Goal: Information Seeking & Learning: Understand process/instructions

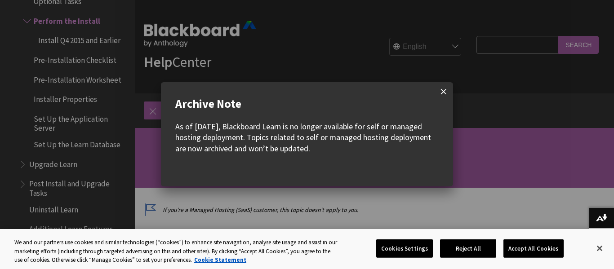
click at [438, 94] on span at bounding box center [443, 91] width 19 height 19
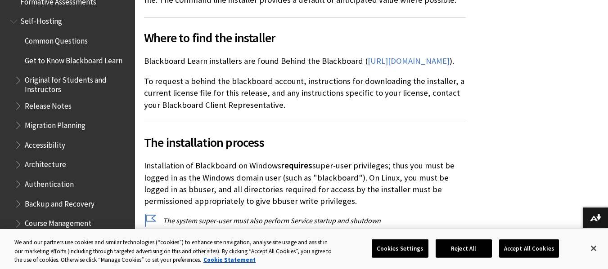
scroll to position [450, 0]
click at [367, 58] on link "[URL][DOMAIN_NAME]" at bounding box center [408, 60] width 82 height 11
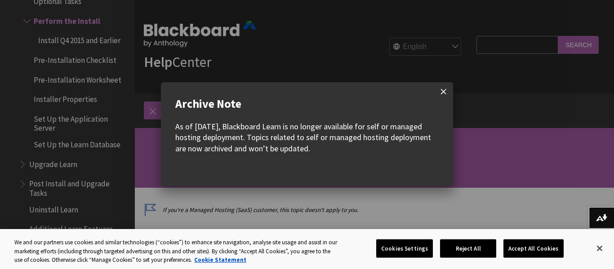
click at [446, 92] on span at bounding box center [443, 91] width 19 height 19
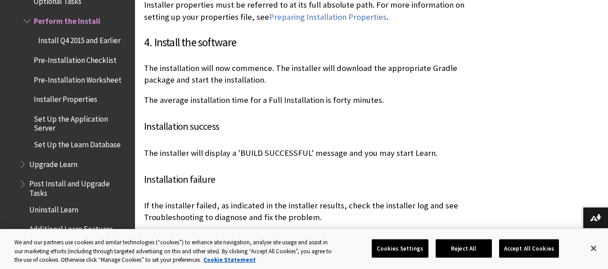
scroll to position [1844, 0]
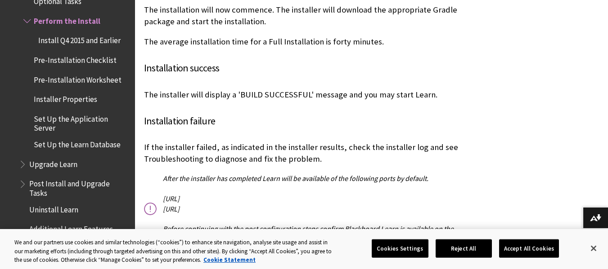
click at [96, 39] on span "Install Q4 2015 and Earlier" at bounding box center [79, 39] width 82 height 12
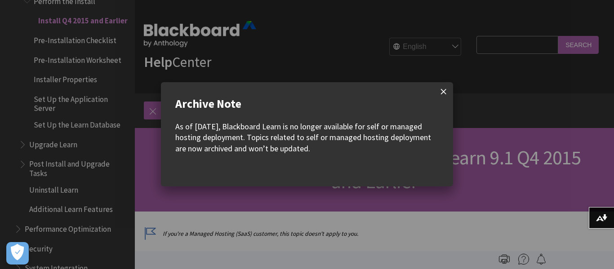
click at [443, 94] on span at bounding box center [443, 91] width 19 height 19
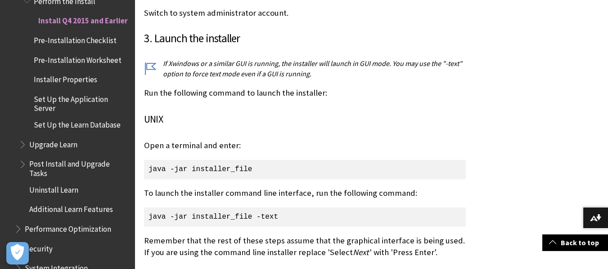
scroll to position [1394, 0]
